Goal: Transaction & Acquisition: Purchase product/service

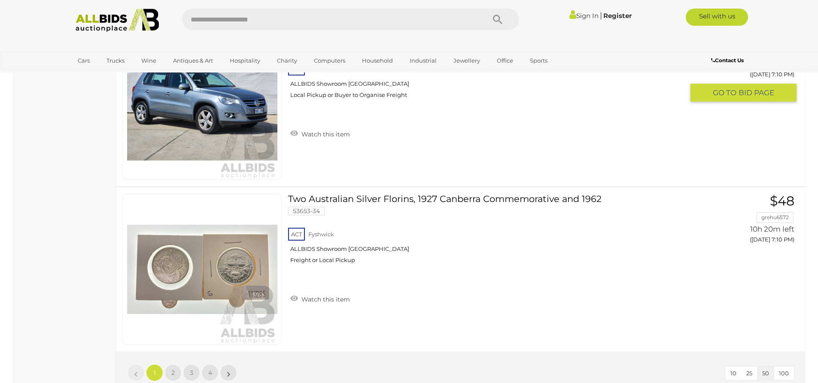
scroll to position [8199, 0]
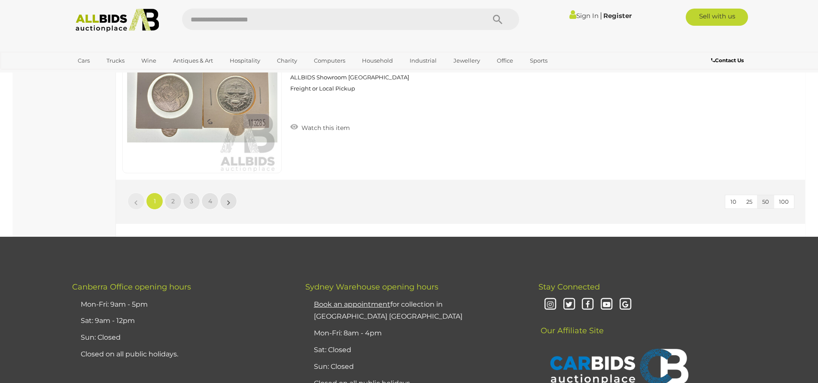
click at [161, 197] on link "1" at bounding box center [154, 201] width 17 height 17
click at [168, 199] on link "2" at bounding box center [172, 201] width 17 height 17
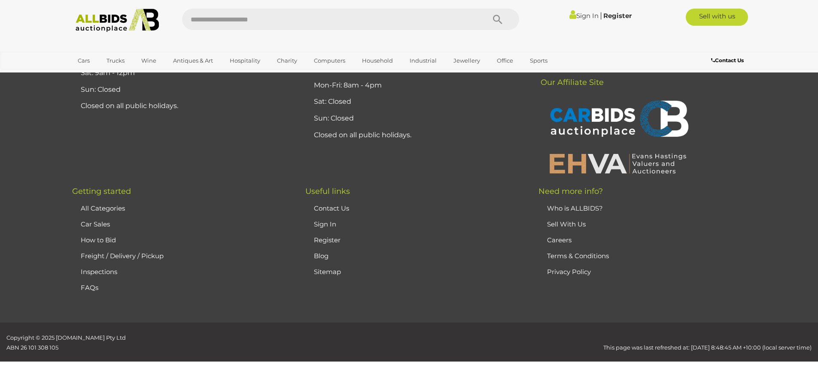
scroll to position [30, 0]
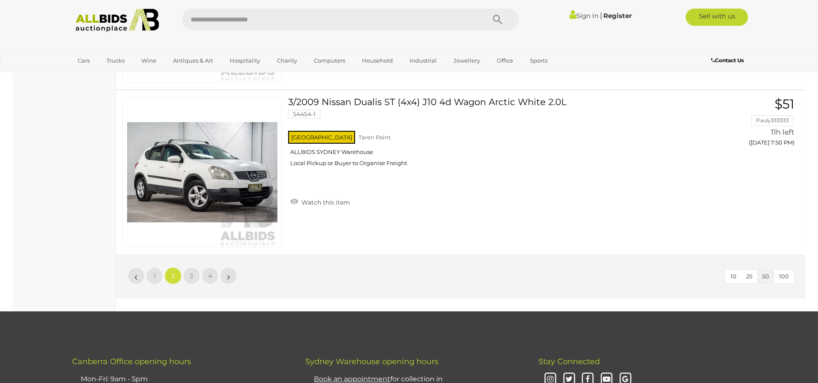
scroll to position [8143, 0]
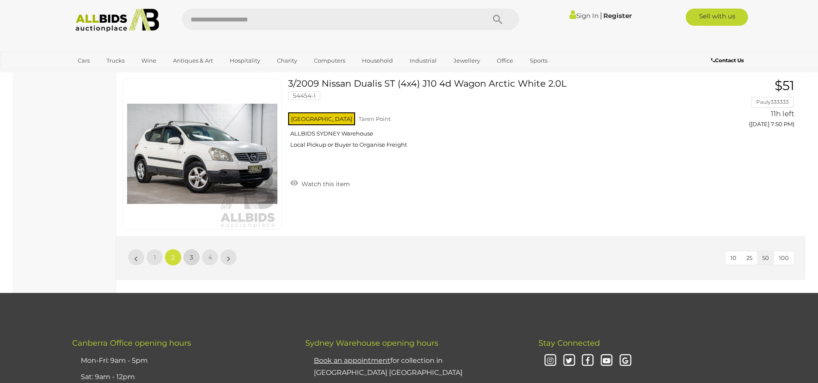
click at [189, 257] on link "3" at bounding box center [191, 257] width 17 height 17
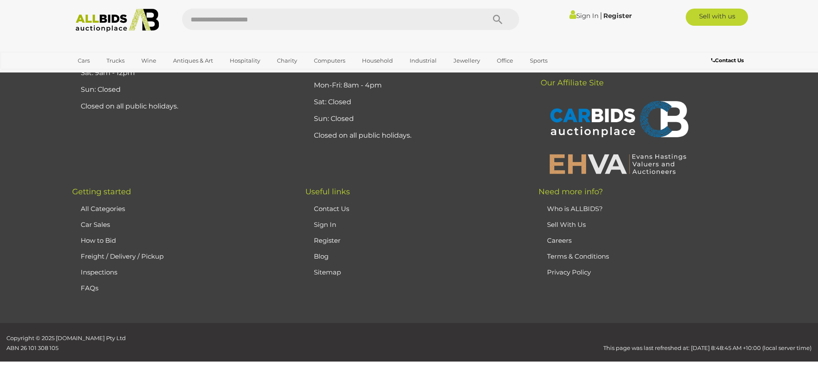
scroll to position [30, 0]
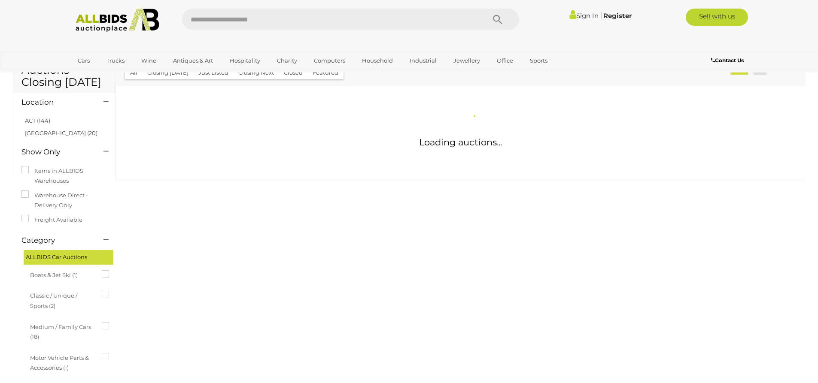
click at [189, 257] on div "Auctions Closing [DATE] Location" at bounding box center [408, 277] width 805 height 449
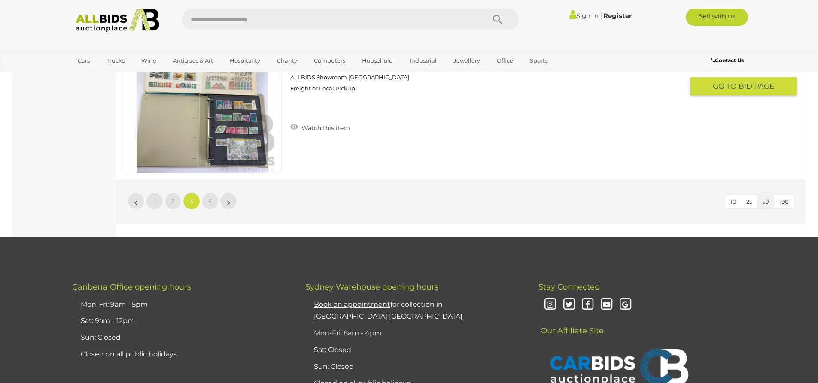
scroll to position [8229, 0]
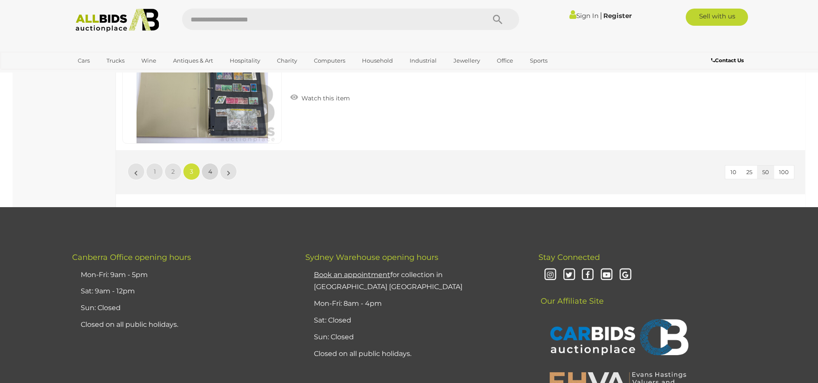
click at [214, 171] on link "4" at bounding box center [209, 171] width 17 height 17
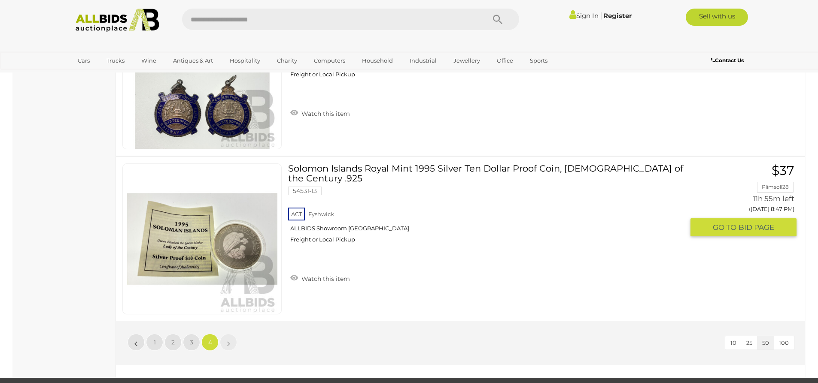
scroll to position [2133, 0]
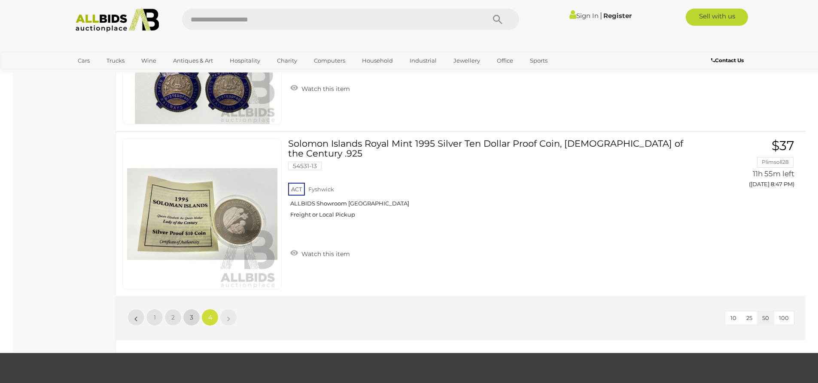
click at [188, 317] on link "3" at bounding box center [191, 317] width 17 height 17
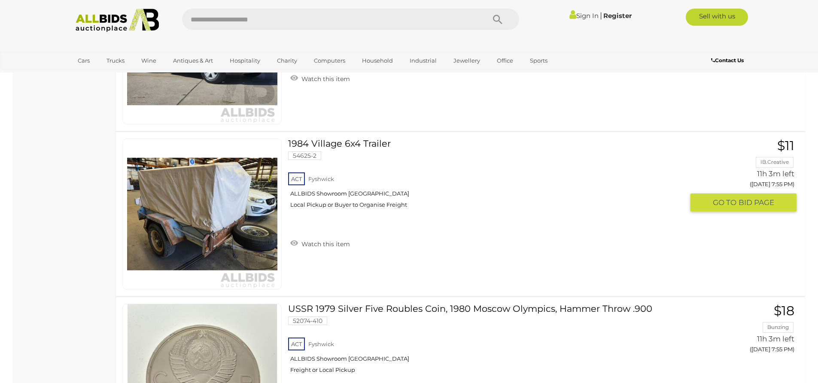
scroll to position [1146, 0]
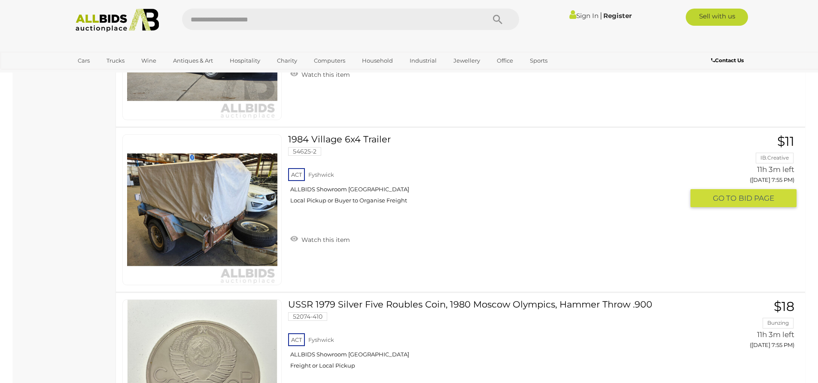
click at [205, 215] on img at bounding box center [202, 210] width 150 height 150
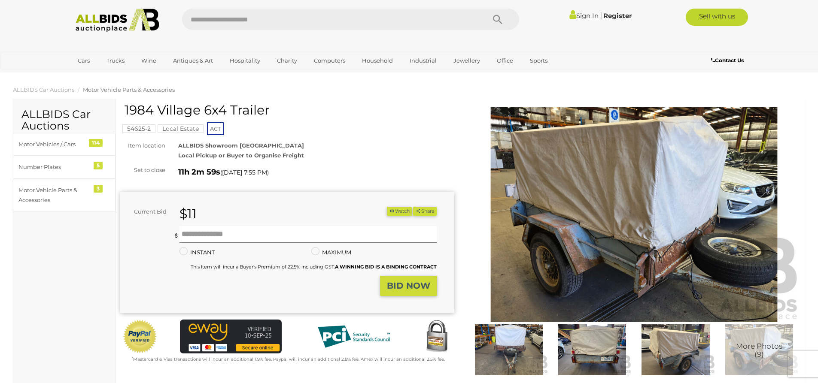
click at [667, 252] on img at bounding box center [634, 214] width 334 height 215
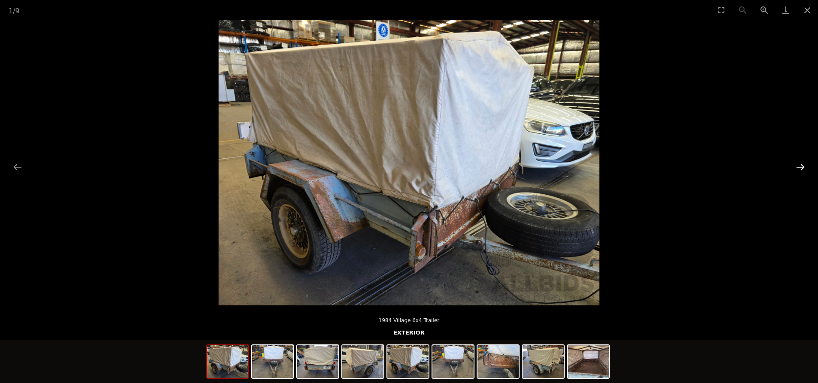
click at [804, 168] on button "Next slide" at bounding box center [800, 167] width 18 height 17
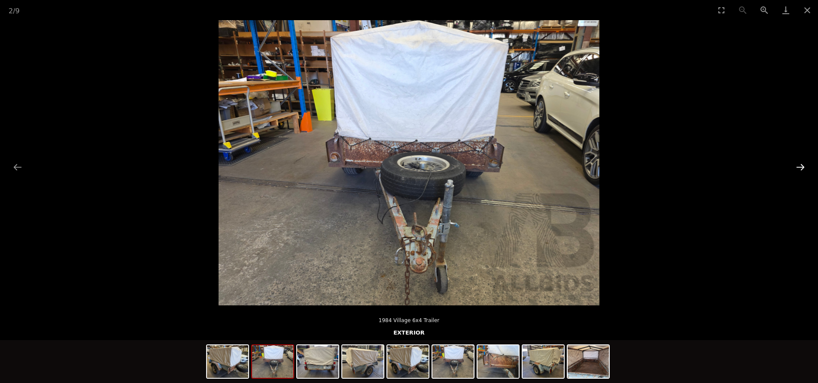
click at [804, 168] on button "Next slide" at bounding box center [800, 167] width 18 height 17
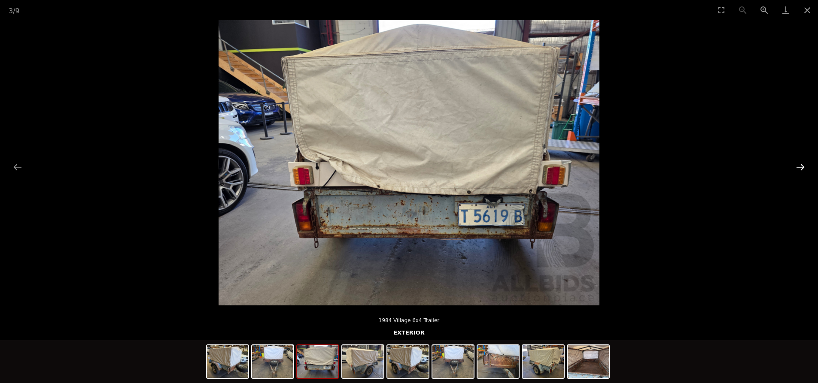
click at [804, 168] on button "Next slide" at bounding box center [800, 167] width 18 height 17
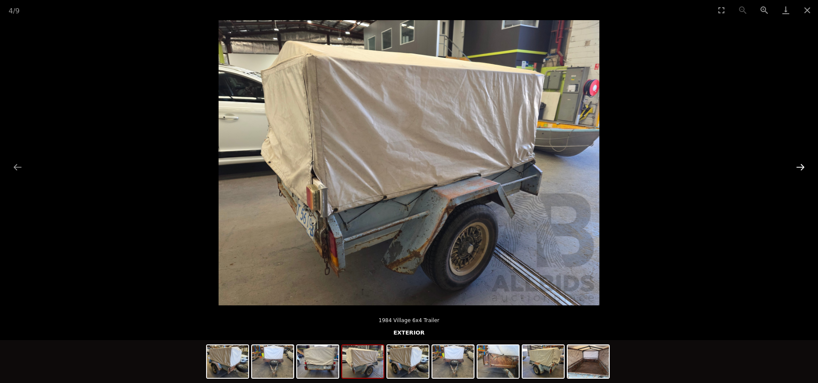
click at [804, 168] on button "Next slide" at bounding box center [800, 167] width 18 height 17
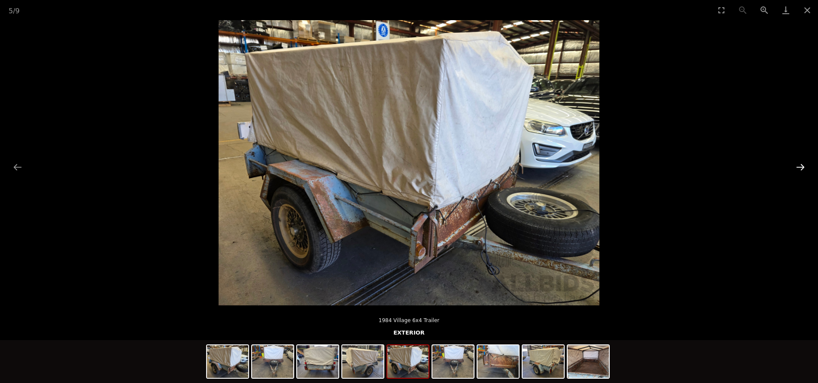
click at [804, 168] on button "Next slide" at bounding box center [800, 167] width 18 height 17
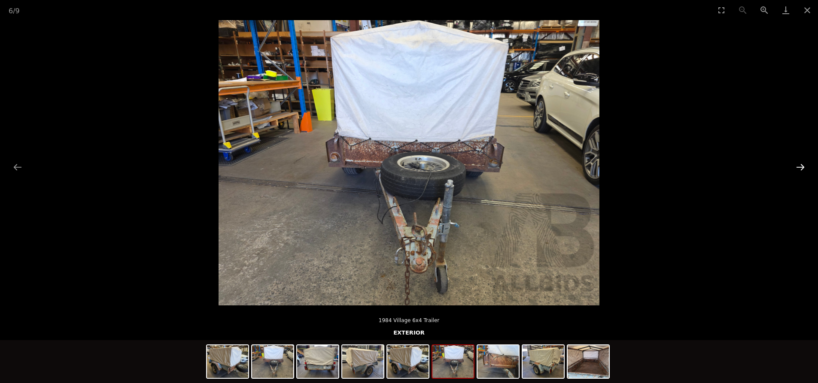
click at [804, 168] on button "Next slide" at bounding box center [800, 167] width 18 height 17
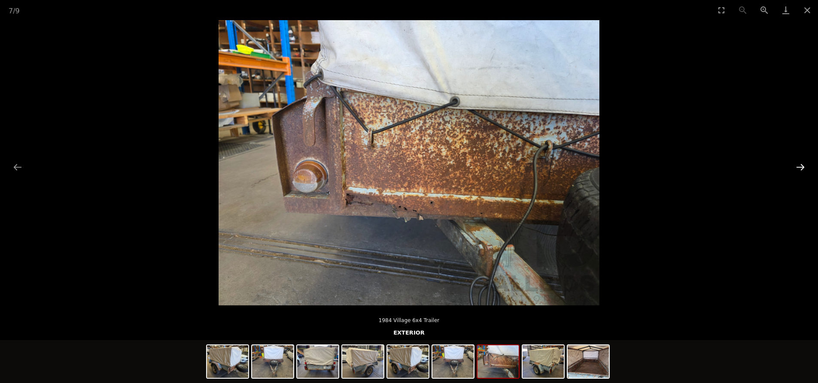
click at [804, 168] on button "Next slide" at bounding box center [800, 167] width 18 height 17
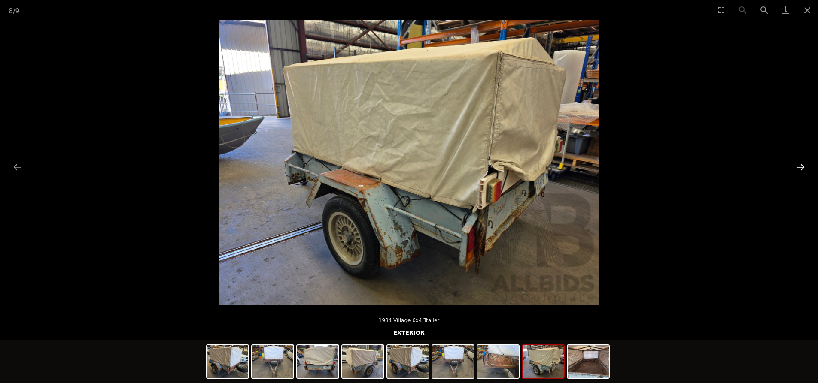
click at [804, 168] on button "Next slide" at bounding box center [800, 167] width 18 height 17
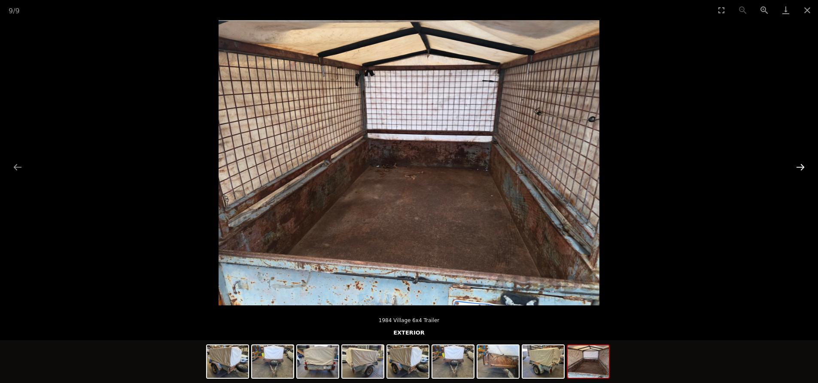
click at [804, 168] on button "Next slide" at bounding box center [800, 167] width 18 height 17
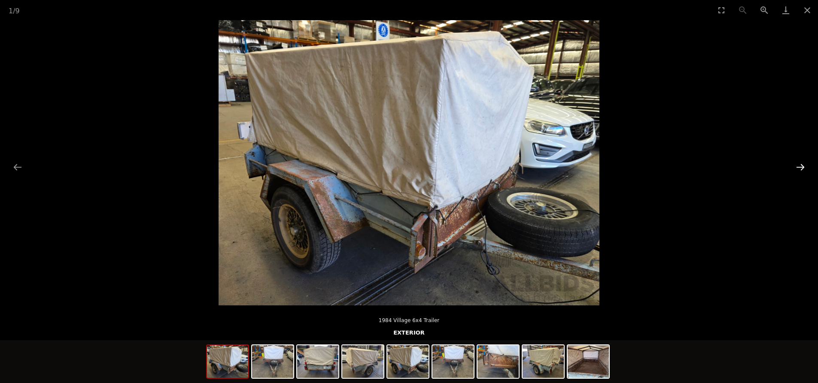
click at [804, 168] on button "Next slide" at bounding box center [800, 167] width 18 height 17
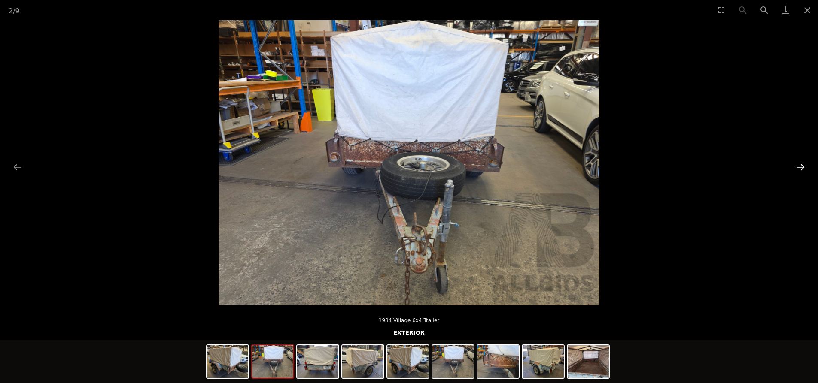
click at [804, 168] on button "Next slide" at bounding box center [800, 167] width 18 height 17
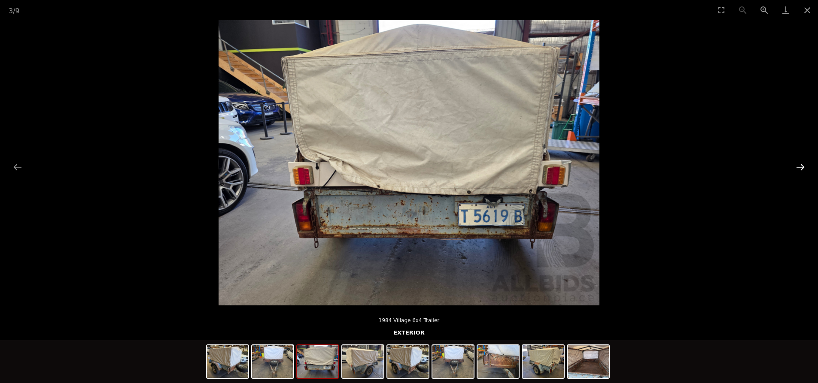
click at [804, 168] on button "Next slide" at bounding box center [800, 167] width 18 height 17
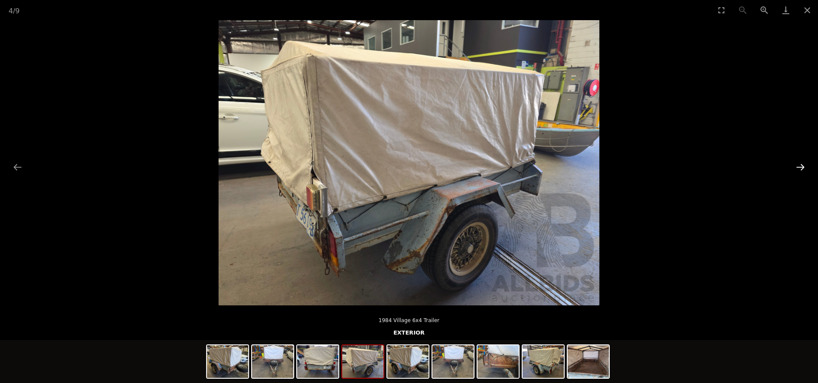
click at [804, 168] on button "Next slide" at bounding box center [800, 167] width 18 height 17
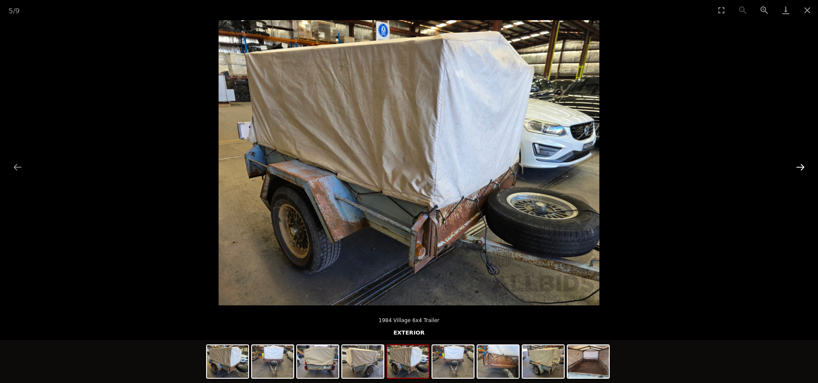
click at [804, 168] on button "Next slide" at bounding box center [800, 167] width 18 height 17
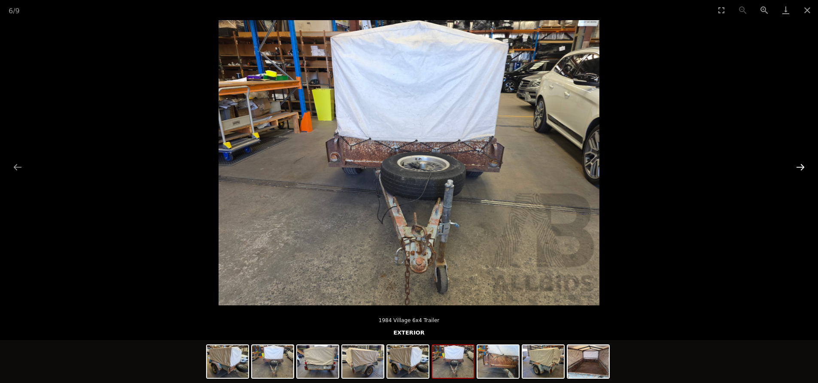
click at [804, 168] on button "Next slide" at bounding box center [800, 167] width 18 height 17
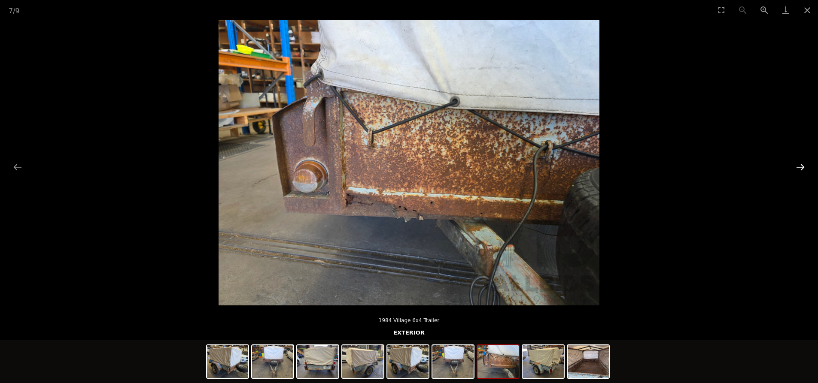
click at [804, 168] on button "Next slide" at bounding box center [800, 167] width 18 height 17
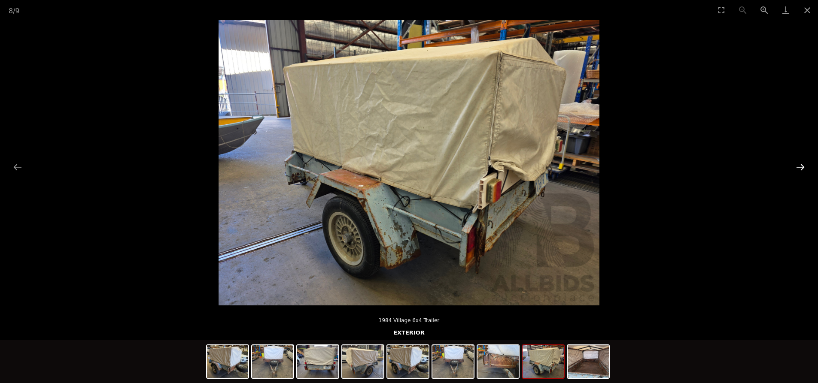
click at [804, 168] on button "Next slide" at bounding box center [800, 167] width 18 height 17
